Goal: Transaction & Acquisition: Obtain resource

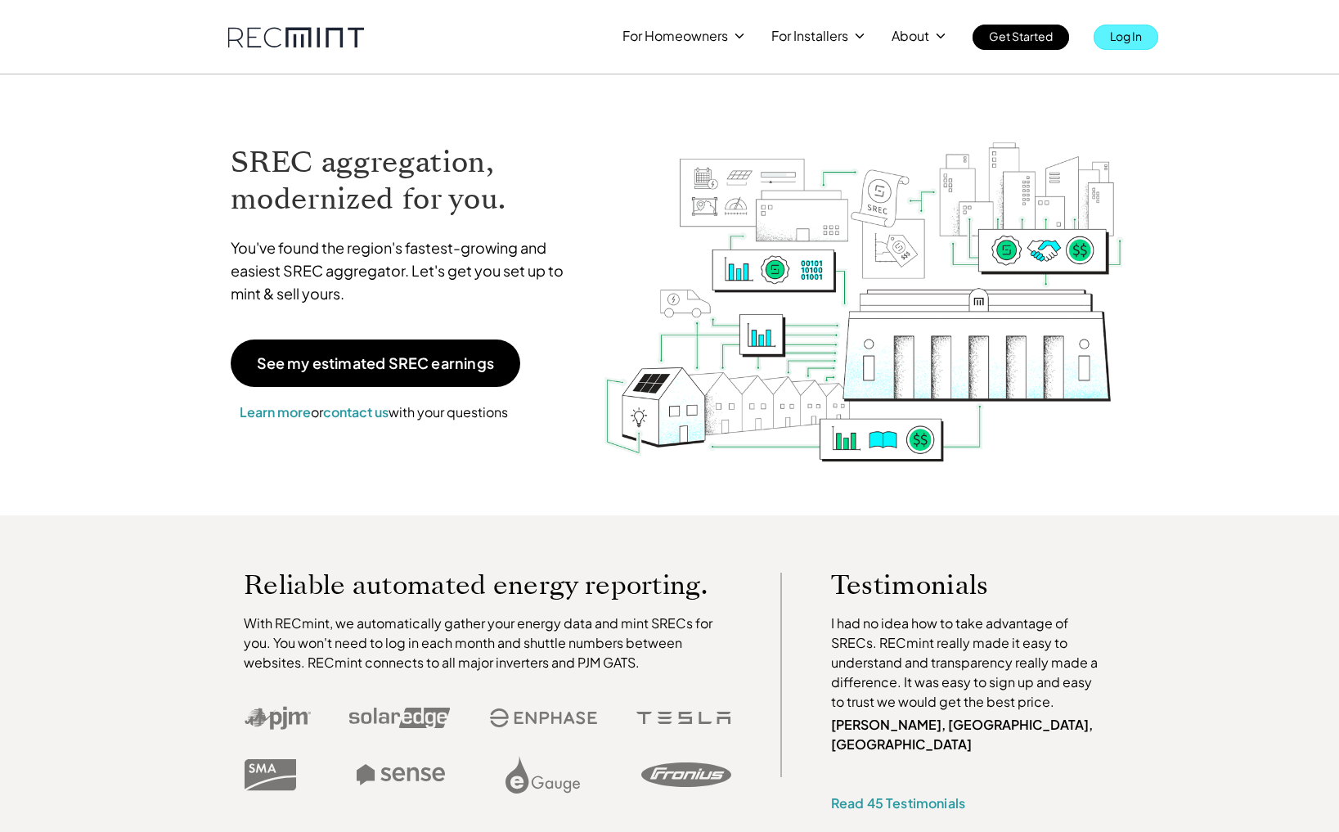
click at [1136, 39] on p "Log In" at bounding box center [1126, 36] width 32 height 23
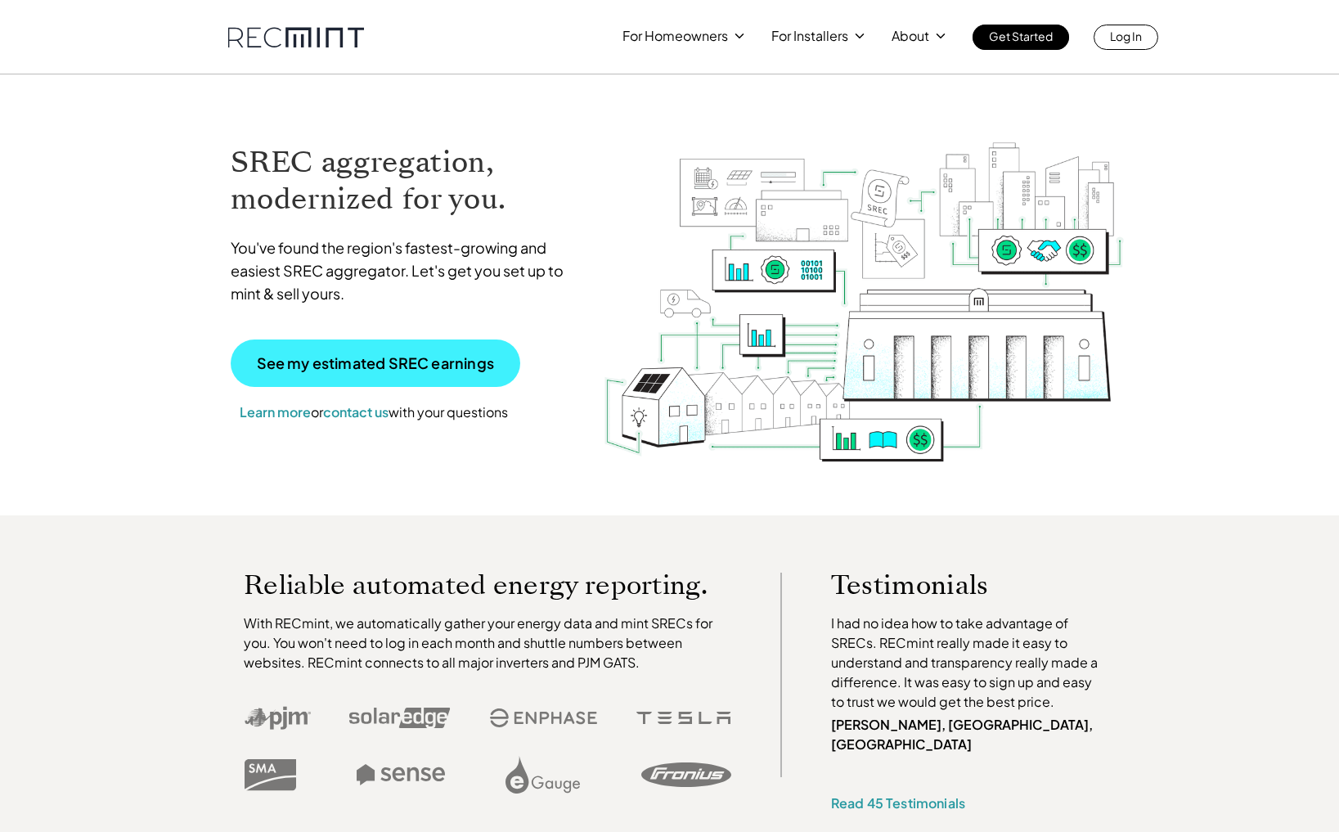
click at [330, 365] on p "See my estimated SREC earnings" at bounding box center [375, 363] width 237 height 15
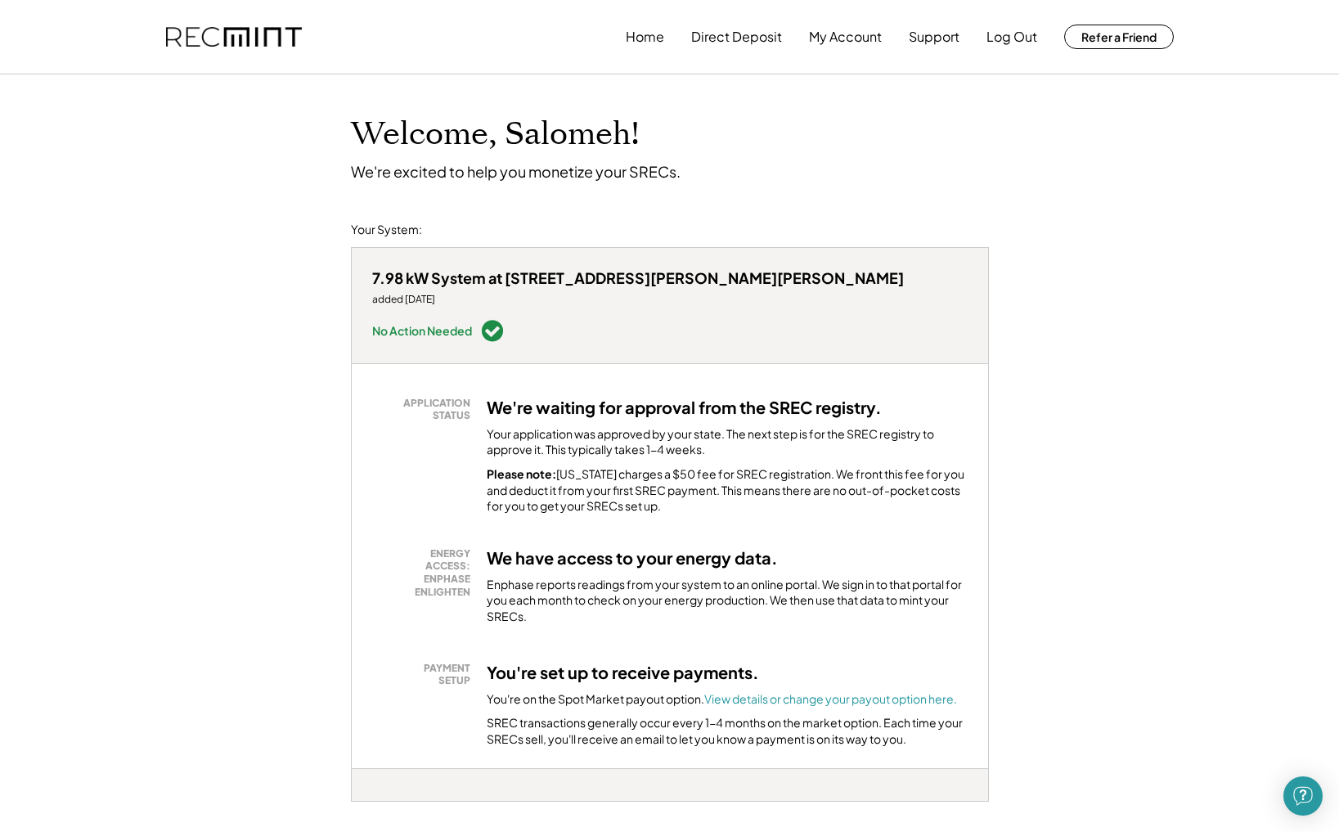
click at [594, 466] on div "Please note: [US_STATE] charges a $50 fee for SREC registration. We front this …" at bounding box center [727, 490] width 481 height 48
click at [642, 30] on button "Home" at bounding box center [645, 36] width 38 height 33
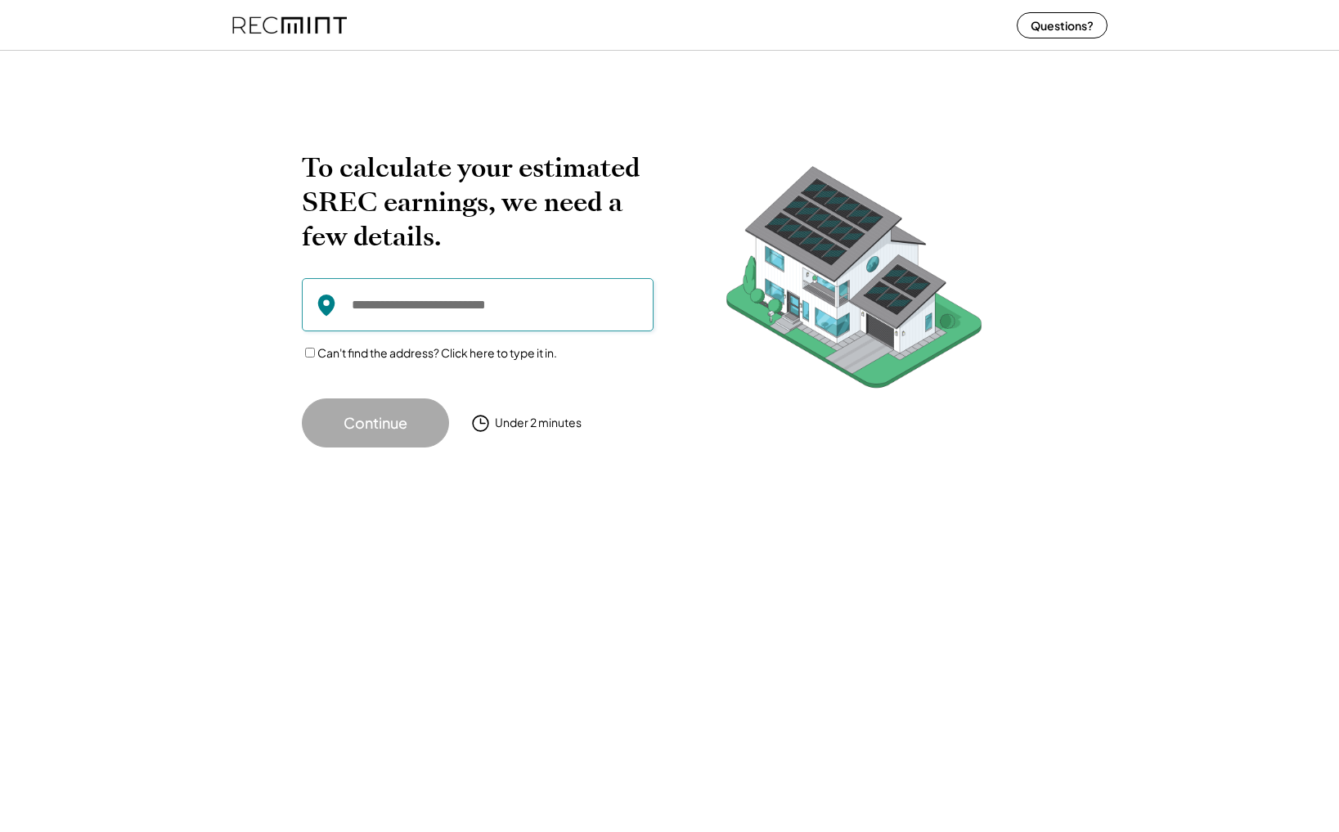
click at [433, 301] on input "input" at bounding box center [478, 304] width 352 height 53
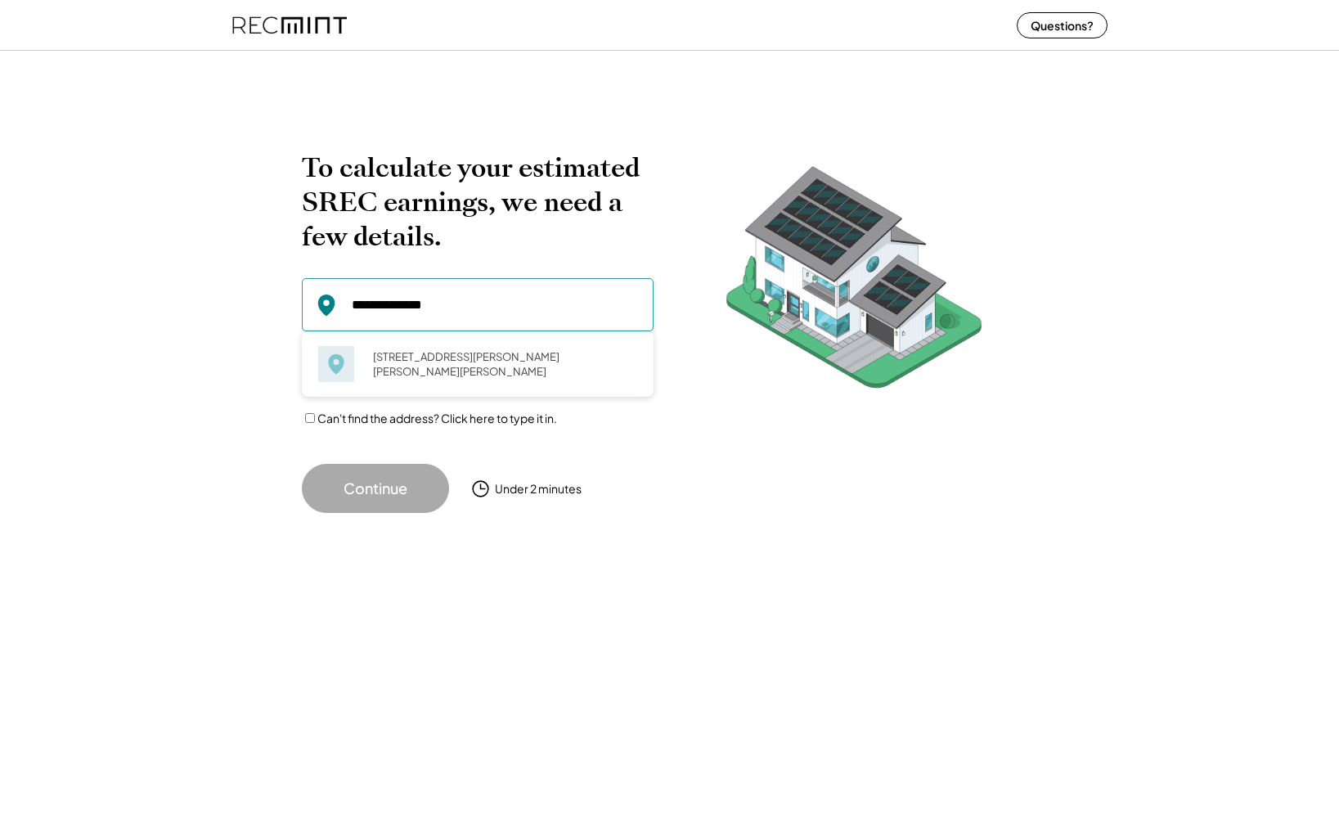
type input "**********"
click at [412, 356] on div "19158 Partridge Wood Dr Germantown, MD 20874" at bounding box center [499, 364] width 275 height 38
type input "**********"
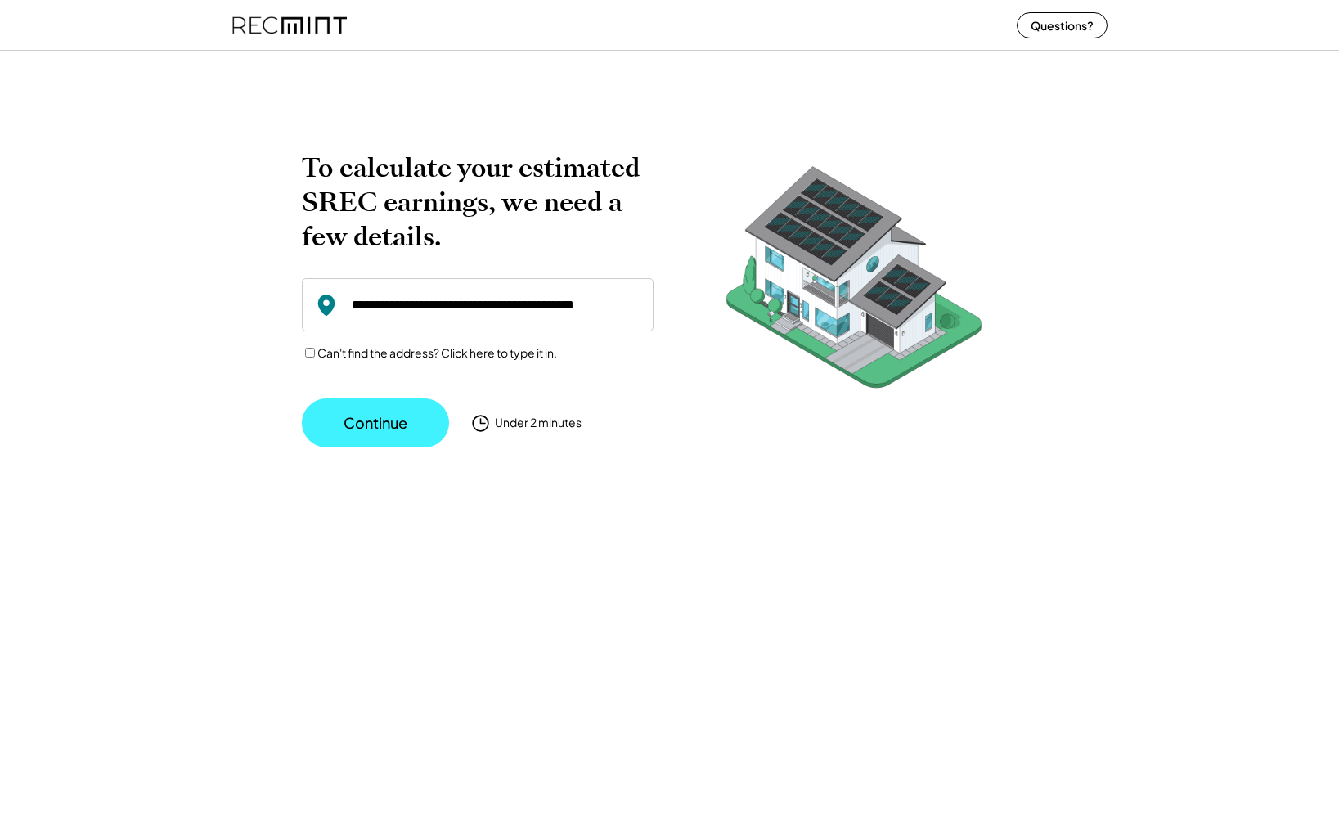
click at [357, 421] on button "Continue" at bounding box center [375, 422] width 147 height 49
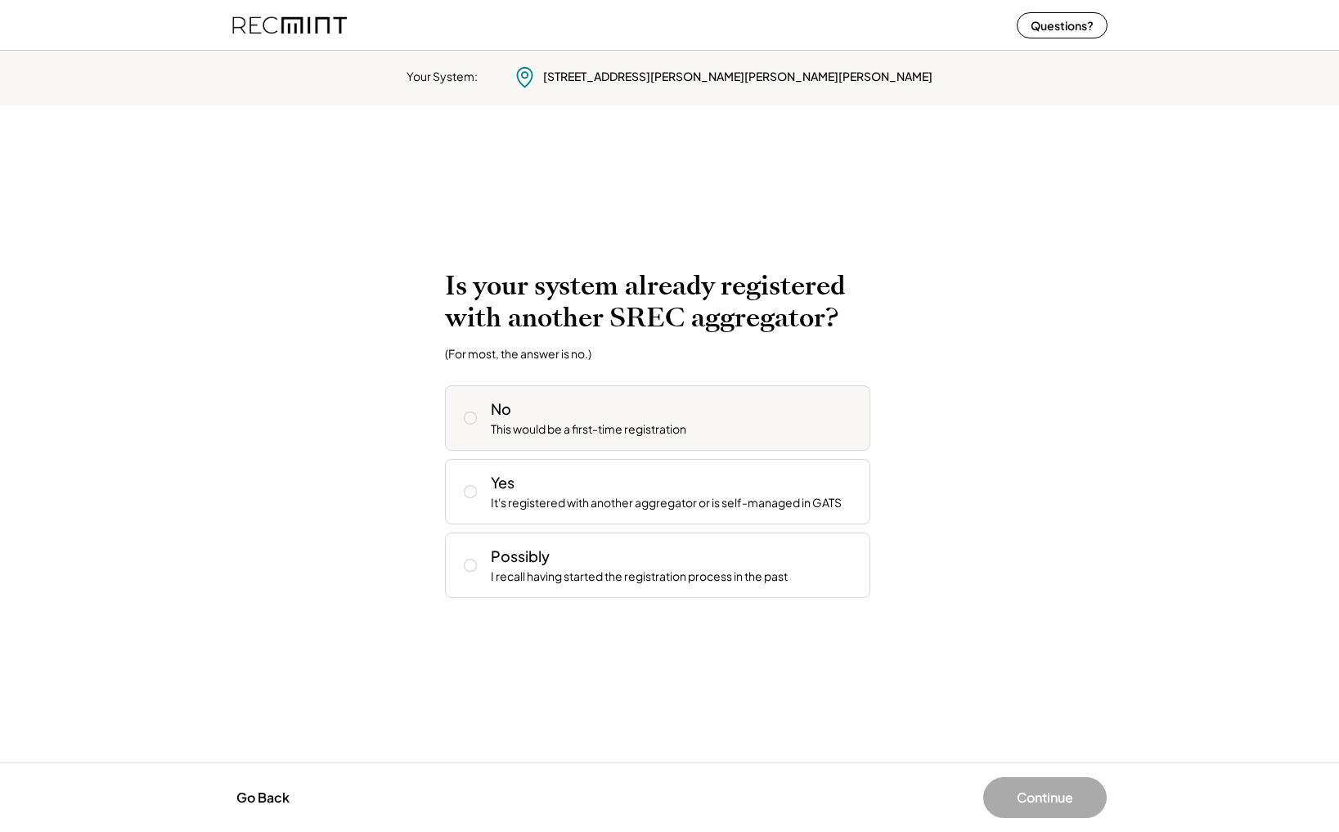
click at [475, 415] on use at bounding box center [470, 418] width 12 height 12
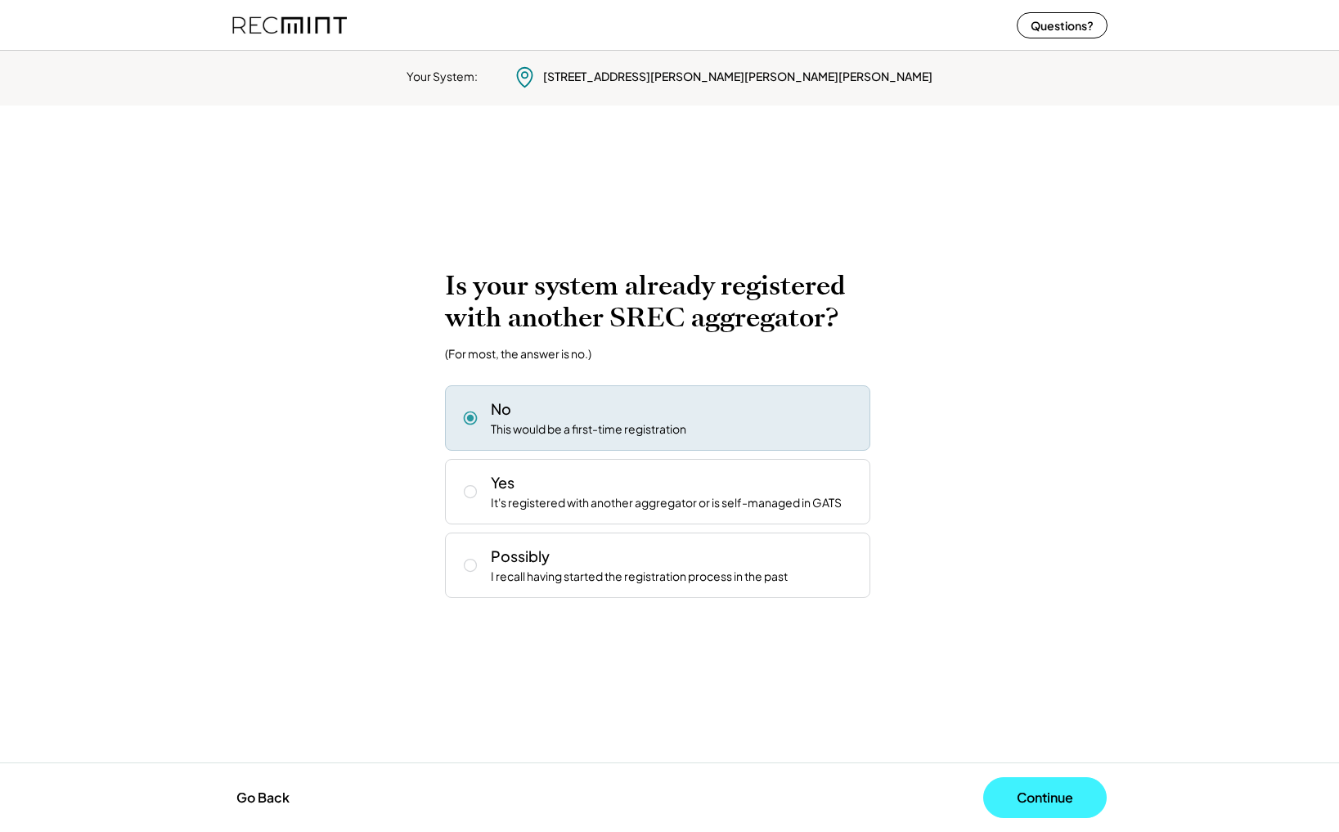
click at [1047, 805] on button "Continue" at bounding box center [1044, 797] width 123 height 41
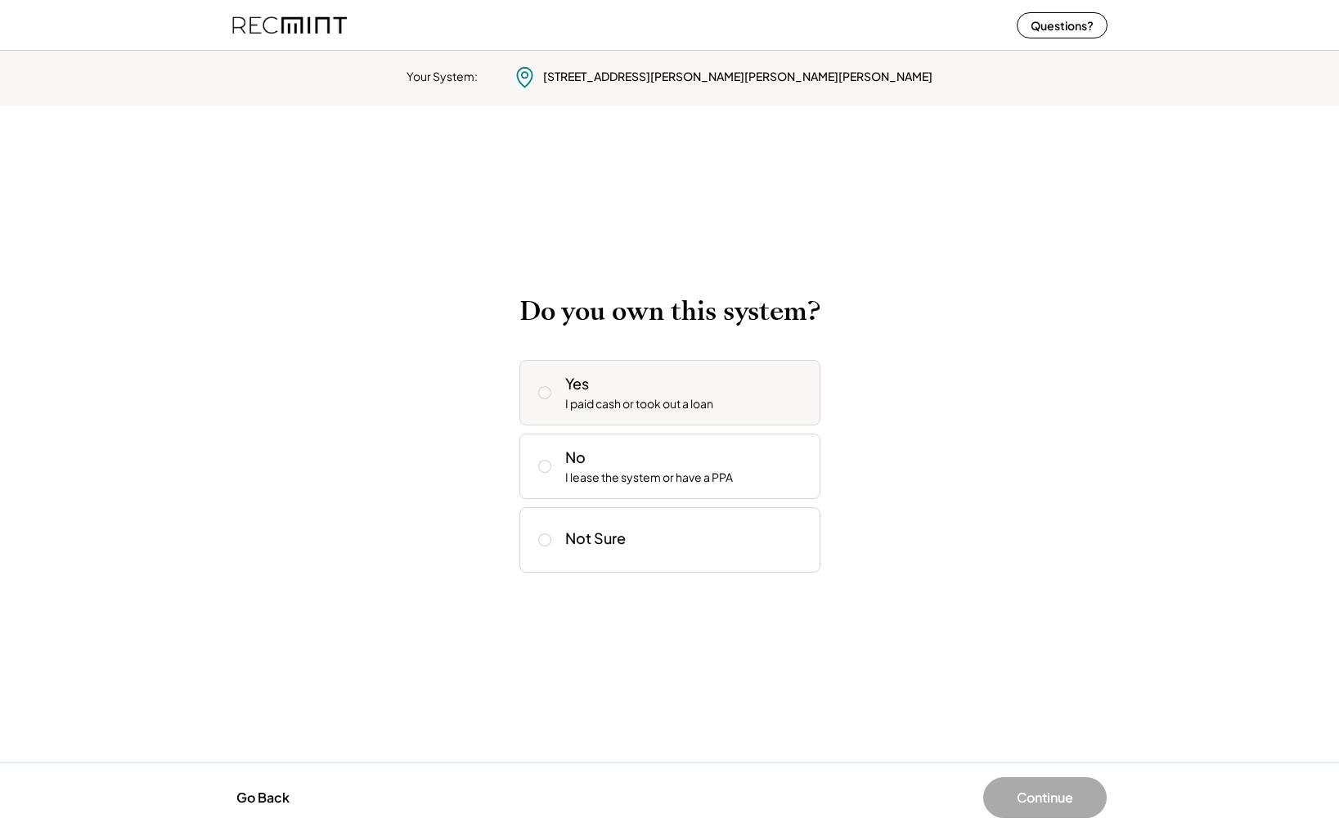
click at [639, 406] on div "I paid cash or took out a loan" at bounding box center [639, 404] width 148 height 16
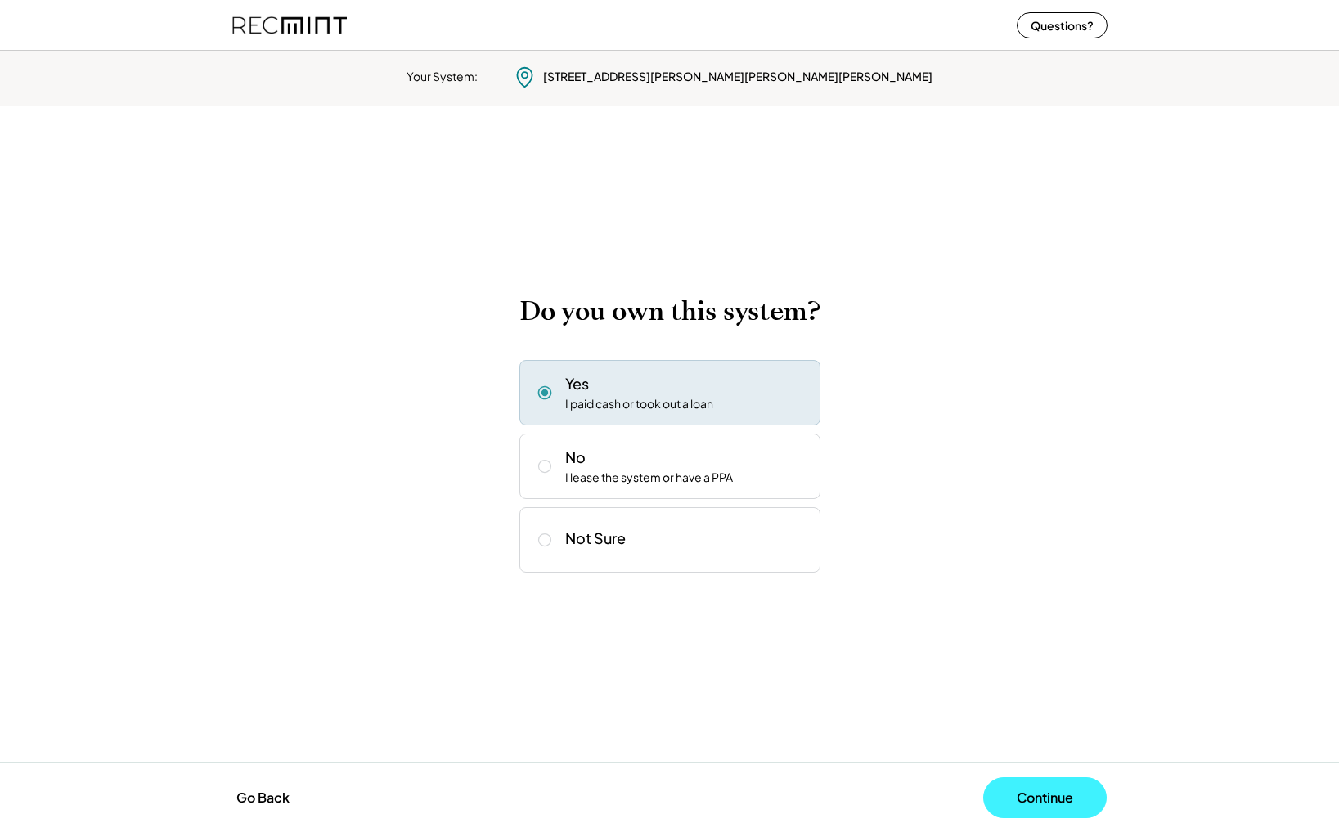
drag, startPoint x: 1045, startPoint y: 793, endPoint x: 1026, endPoint y: 761, distance: 37.0
click at [1042, 784] on button "Continue" at bounding box center [1044, 797] width 123 height 41
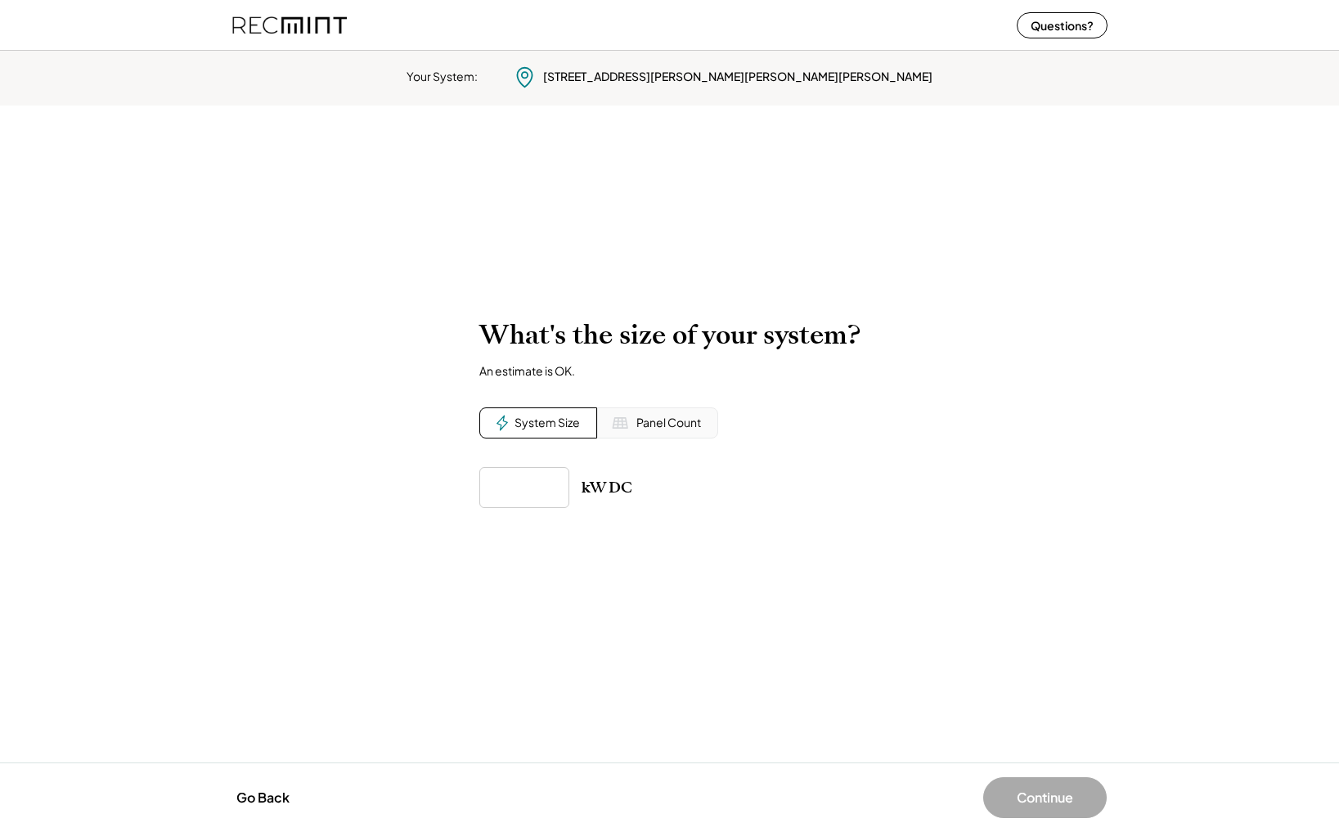
click at [534, 421] on div "System Size" at bounding box center [546, 423] width 65 height 16
click at [534, 491] on input "input" at bounding box center [524, 487] width 90 height 41
click at [653, 426] on div "Panel Count" at bounding box center [668, 423] width 65 height 16
click at [514, 493] on input "input" at bounding box center [524, 487] width 90 height 41
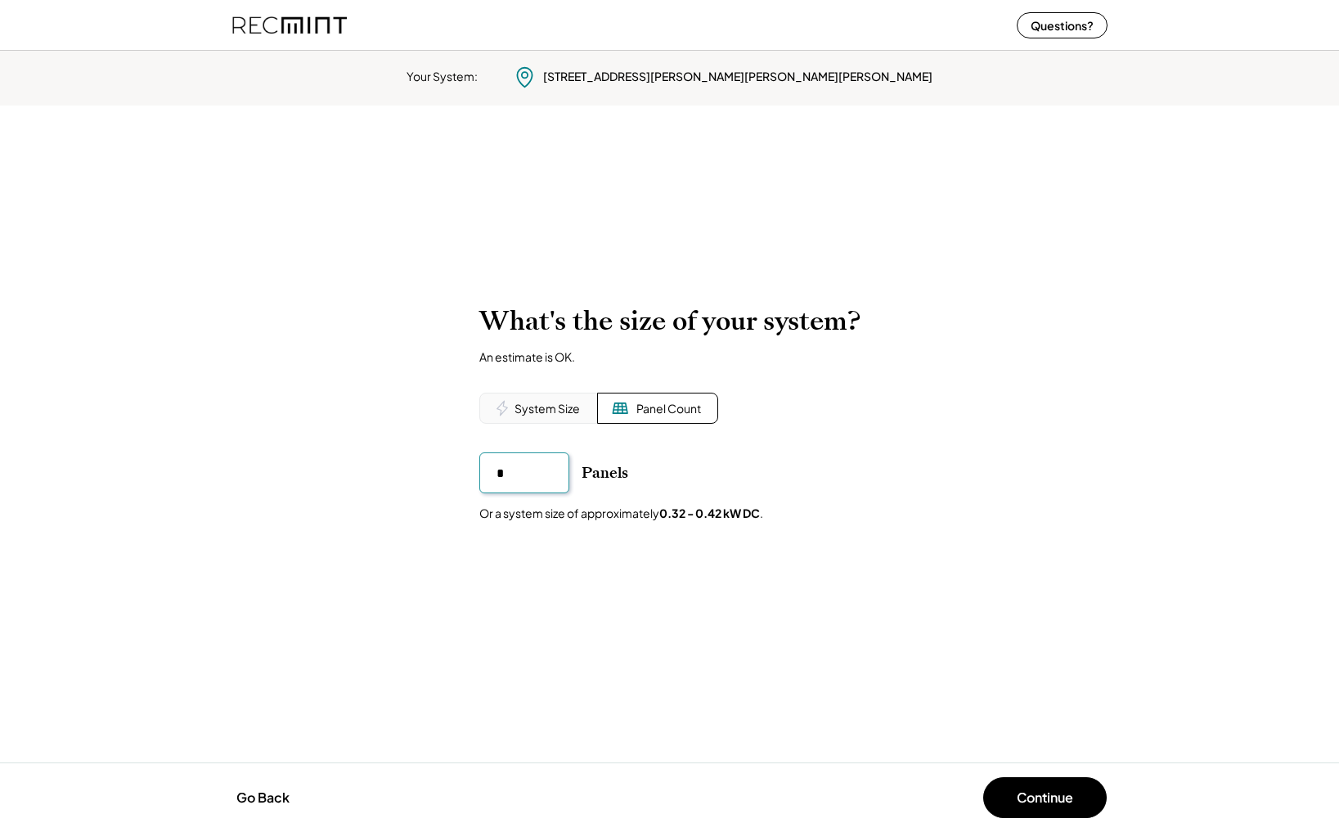
type input "**"
click at [799, 533] on div "To calculate your estimated SREC earnings, we need a few details. 19158 Partrid…" at bounding box center [669, 434] width 1339 height 290
drag, startPoint x: 1039, startPoint y: 786, endPoint x: 975, endPoint y: 671, distance: 131.5
click at [1039, 783] on button "Continue" at bounding box center [1044, 797] width 123 height 41
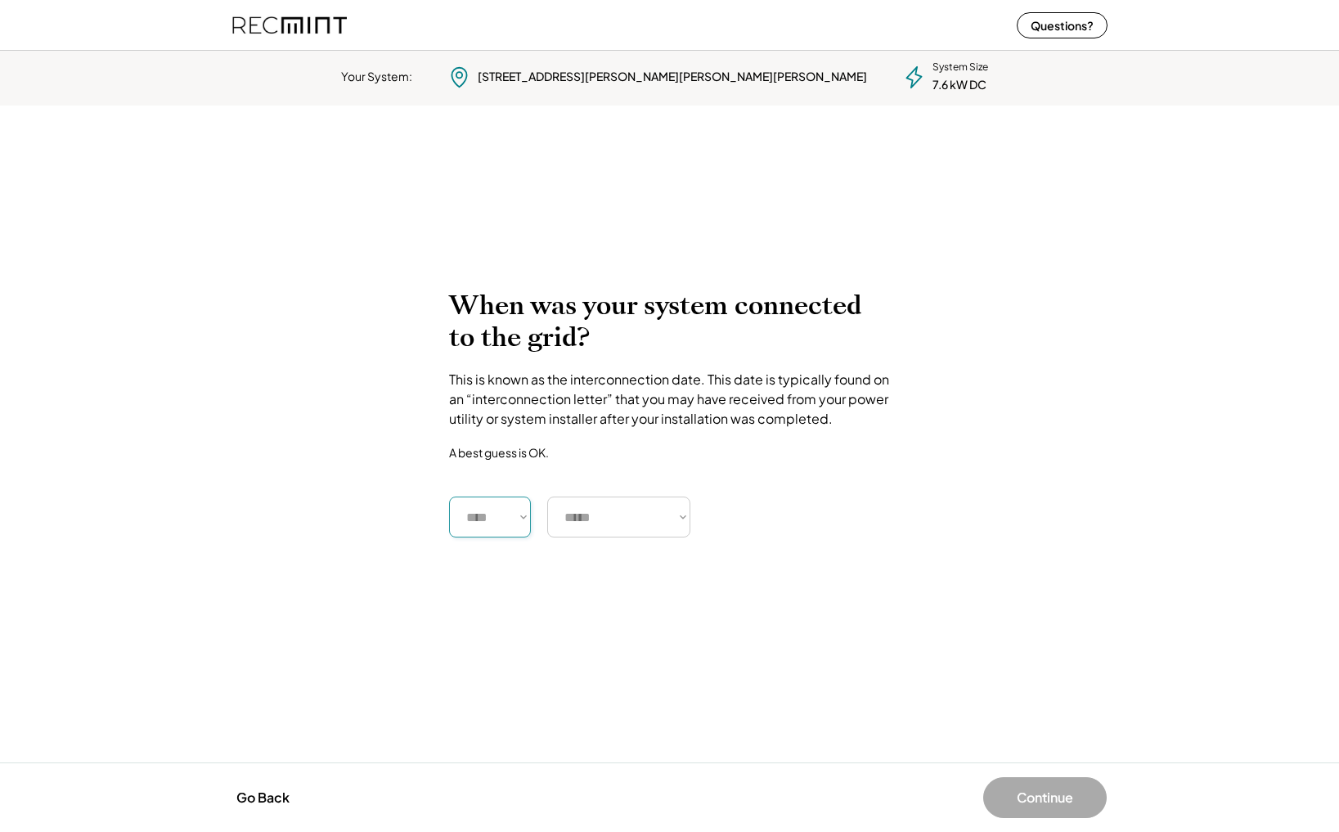
select select "****"
select select "******"
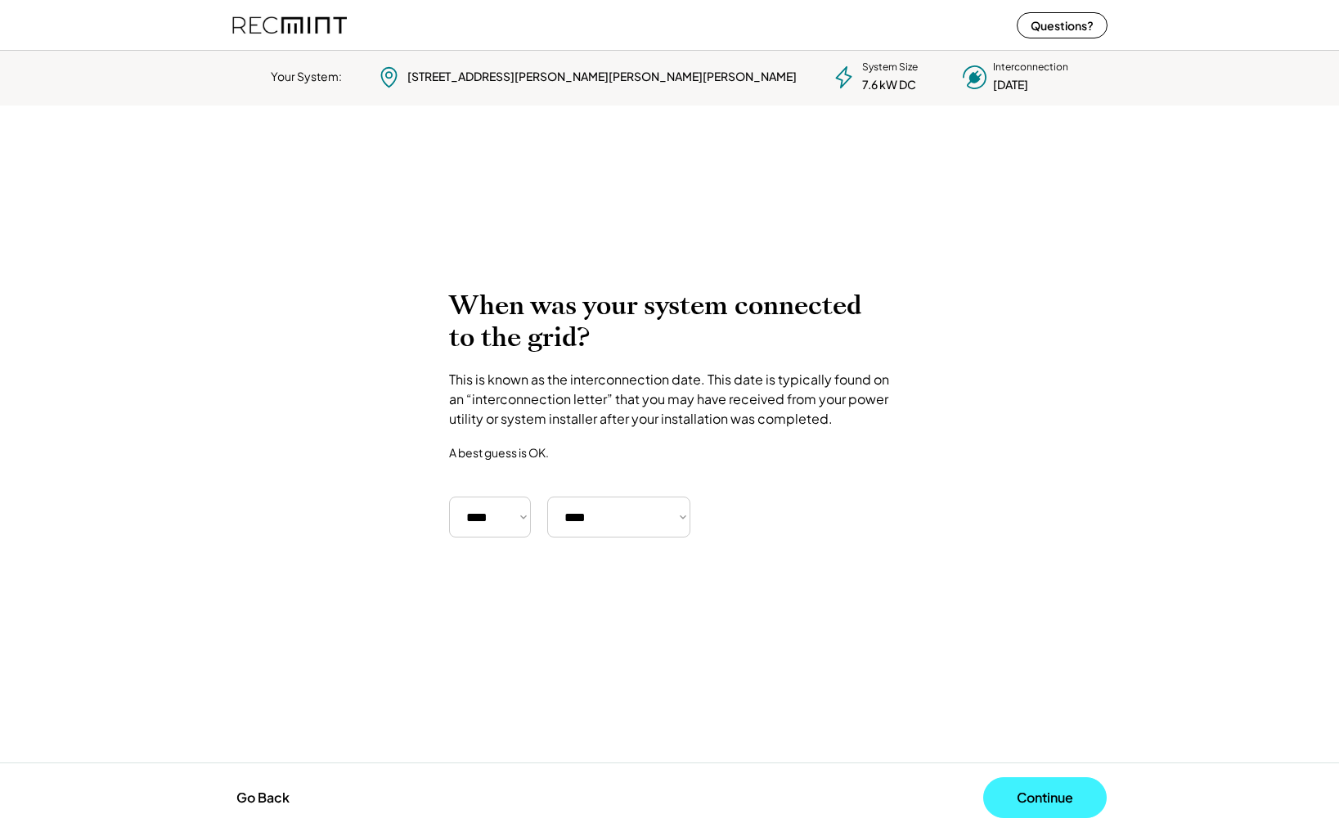
drag, startPoint x: 1044, startPoint y: 796, endPoint x: 1031, endPoint y: 773, distance: 27.1
click at [1042, 795] on button "Continue" at bounding box center [1044, 797] width 123 height 41
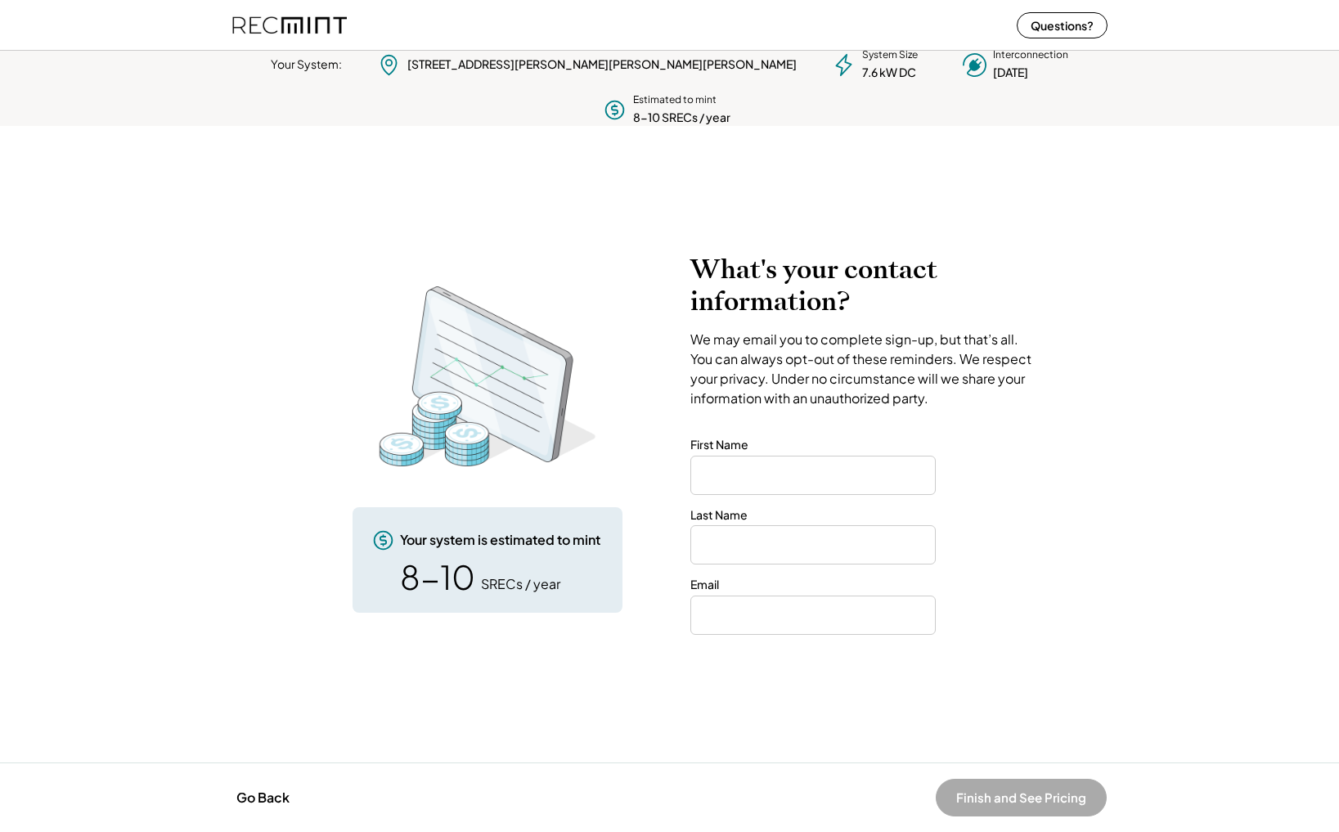
scroll to position [0, 1]
